Goal: Task Accomplishment & Management: Manage account settings

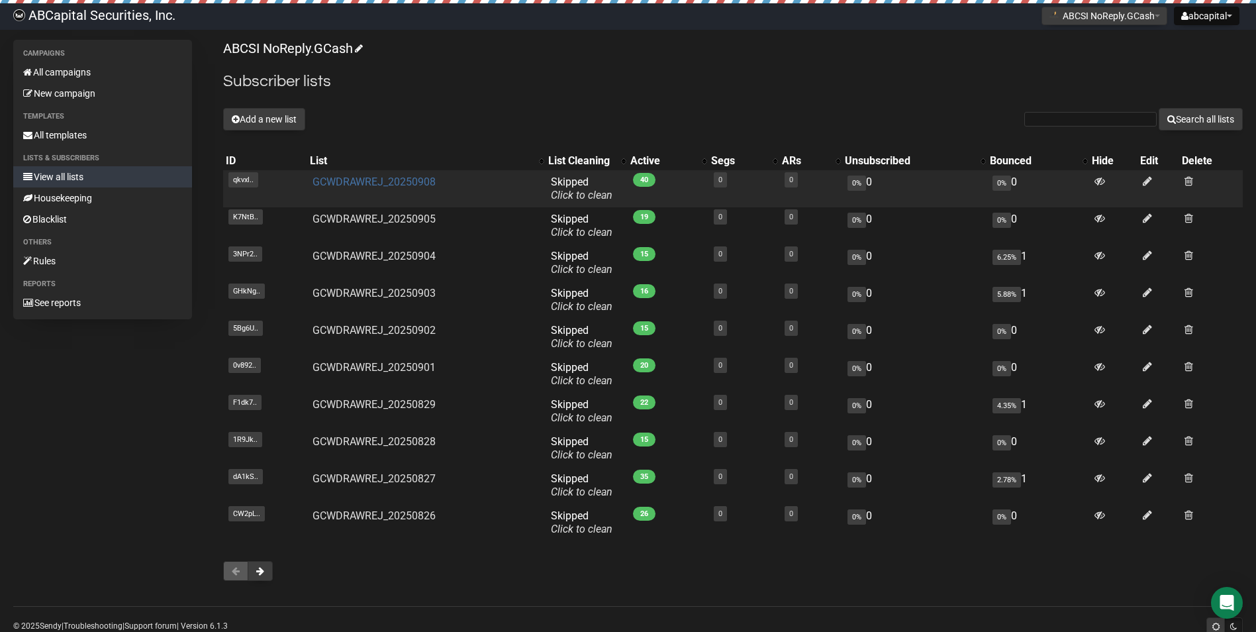
click at [313, 179] on link "GCWDRAWREJ_20250908" at bounding box center [374, 182] width 123 height 13
drag, startPoint x: 307, startPoint y: 181, endPoint x: 428, endPoint y: 188, distance: 120.7
click at [428, 188] on td "GCWDRAWREJ_20250908" at bounding box center [426, 188] width 238 height 37
copy link "GCWDRAWREJ_2025090"
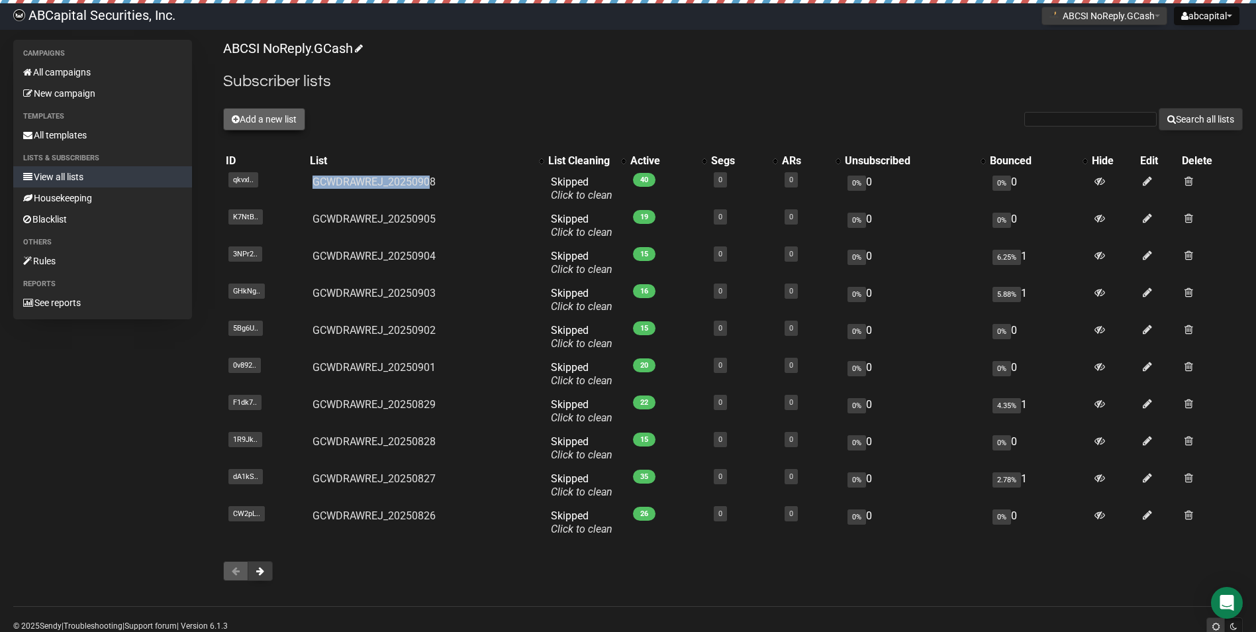
click at [274, 113] on button "Add a new list" at bounding box center [264, 119] width 82 height 23
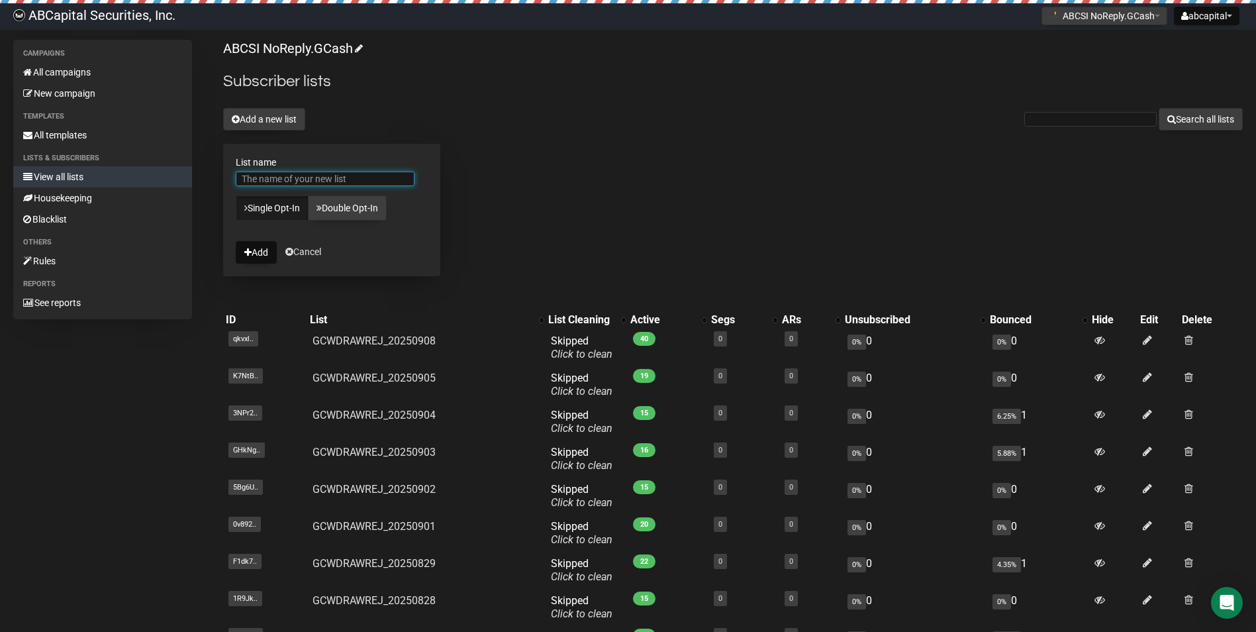
paste input "GCWDRAWREJ_2025090"
type input "GCWDRAWREJ_20250909"
click at [264, 255] on button "Add" at bounding box center [256, 252] width 41 height 23
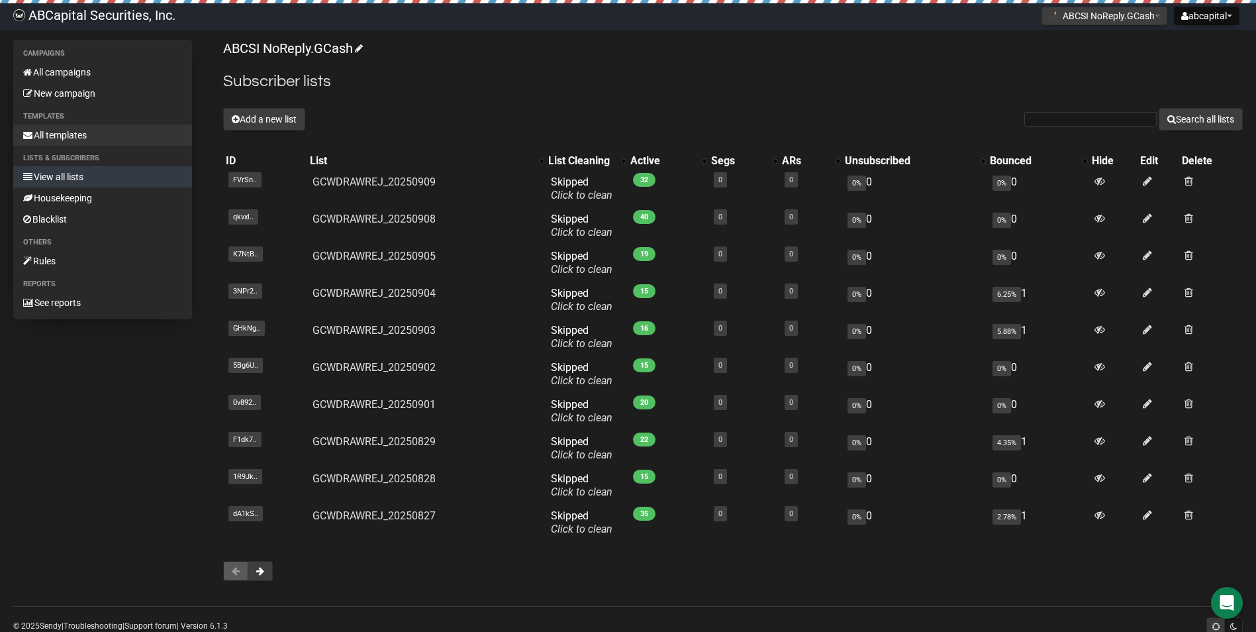
click at [70, 140] on link "All templates" at bounding box center [102, 135] width 179 height 21
click at [1117, 14] on button "ABCSI NoReply.GCash" at bounding box center [1105, 16] width 126 height 19
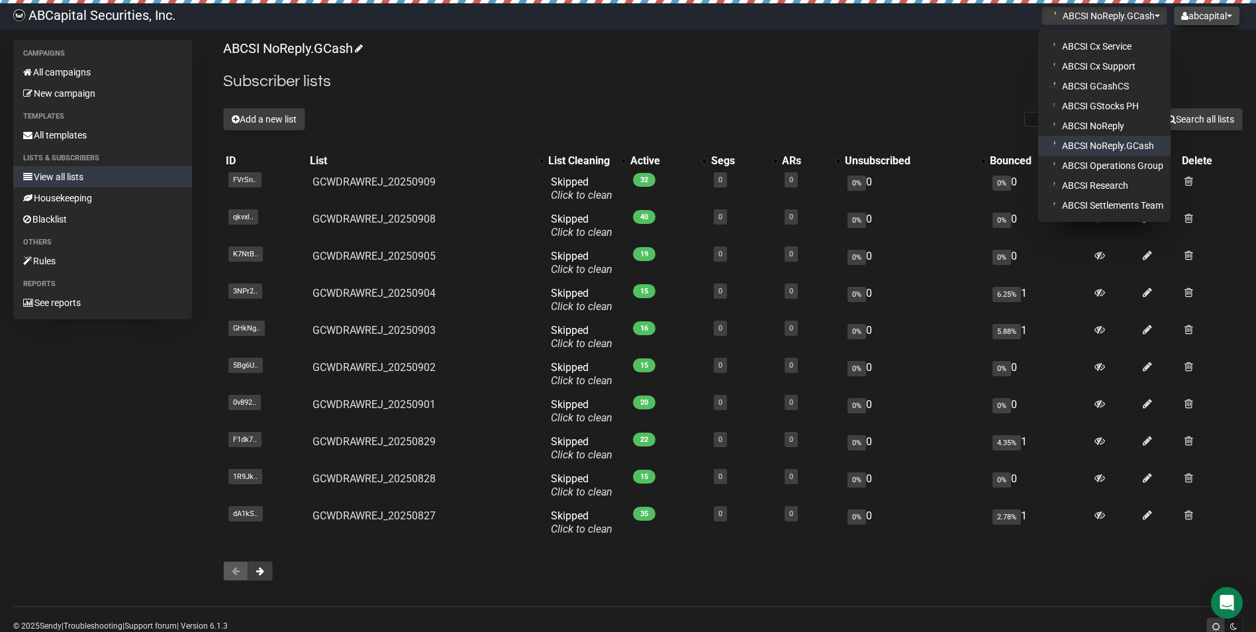
click at [1205, 17] on button "abcapital" at bounding box center [1207, 16] width 66 height 19
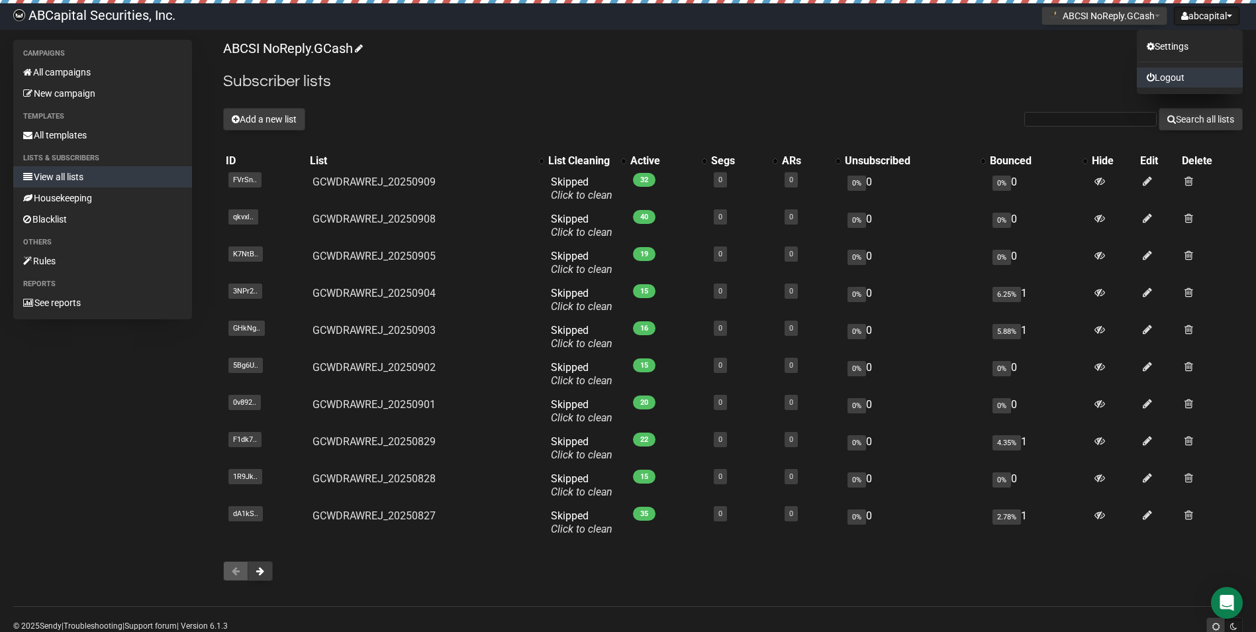
click at [1176, 70] on link "Logout" at bounding box center [1190, 78] width 106 height 20
